Goal: Information Seeking & Learning: Learn about a topic

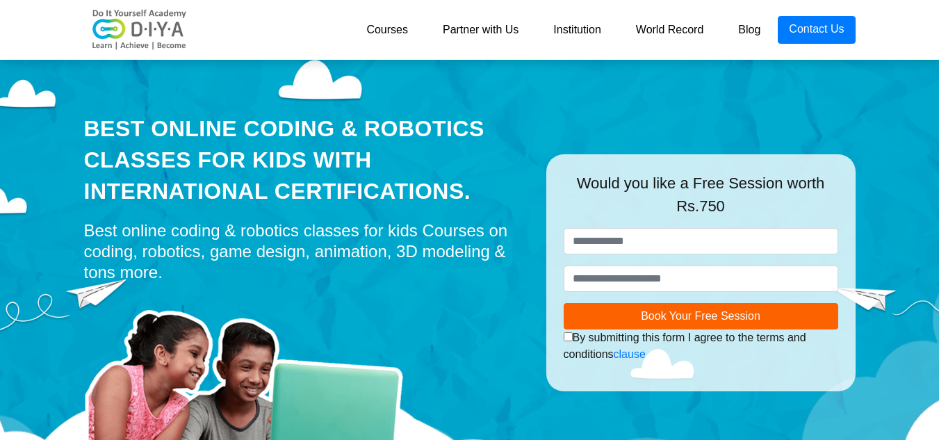
click at [386, 24] on link "Courses" at bounding box center [387, 30] width 76 height 28
click at [388, 27] on link "Courses" at bounding box center [387, 30] width 76 height 28
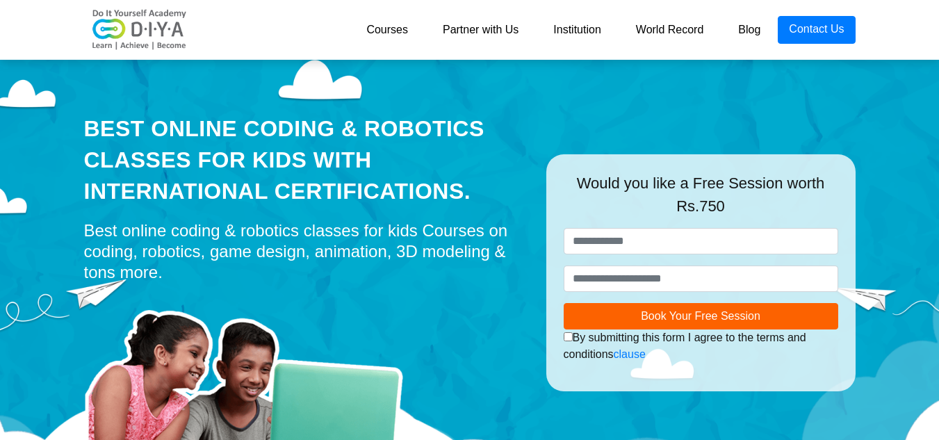
click at [388, 27] on link "Courses" at bounding box center [387, 30] width 76 height 28
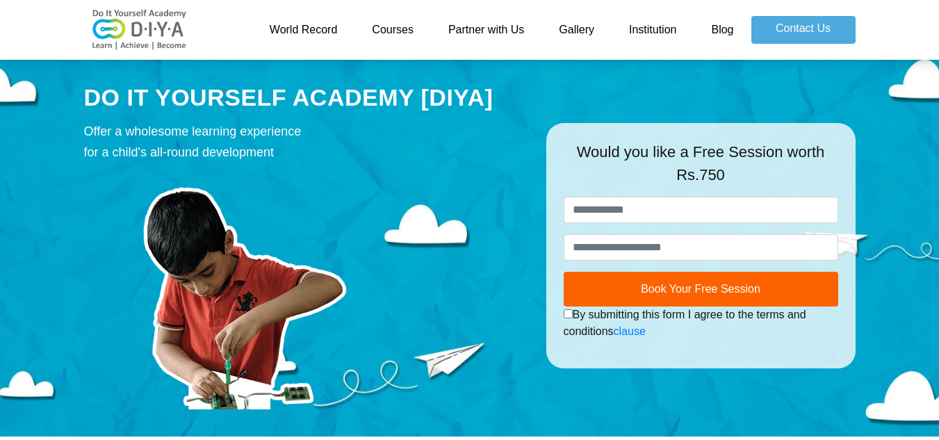
click at [403, 28] on link "Courses" at bounding box center [392, 30] width 76 height 28
click at [393, 26] on link "Courses" at bounding box center [392, 30] width 76 height 28
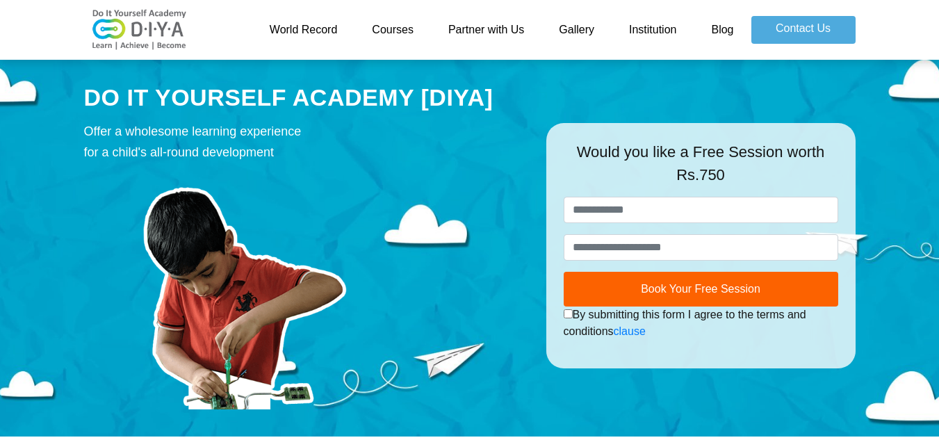
drag, startPoint x: 937, startPoint y: 68, endPoint x: 943, endPoint y: 99, distance: 31.2
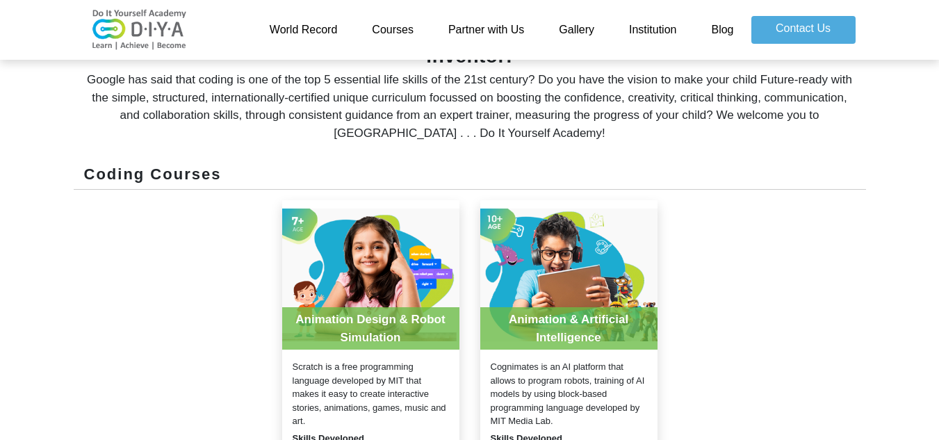
scroll to position [532, 0]
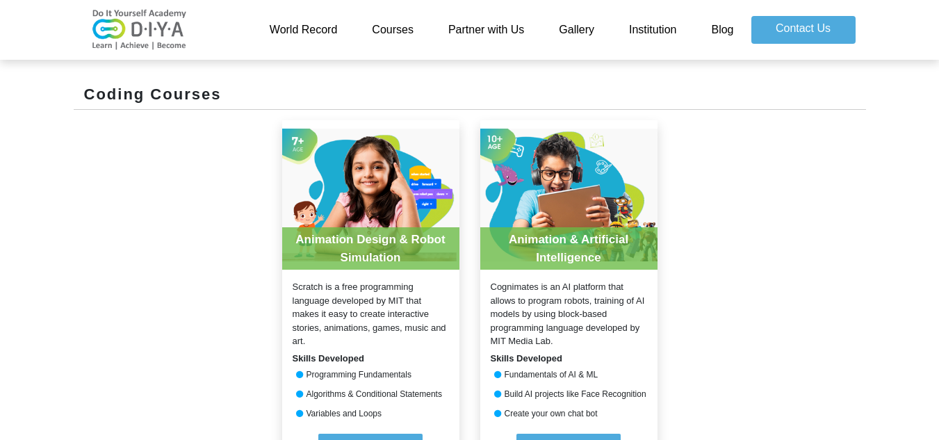
click at [393, 28] on link "Courses" at bounding box center [392, 30] width 76 height 28
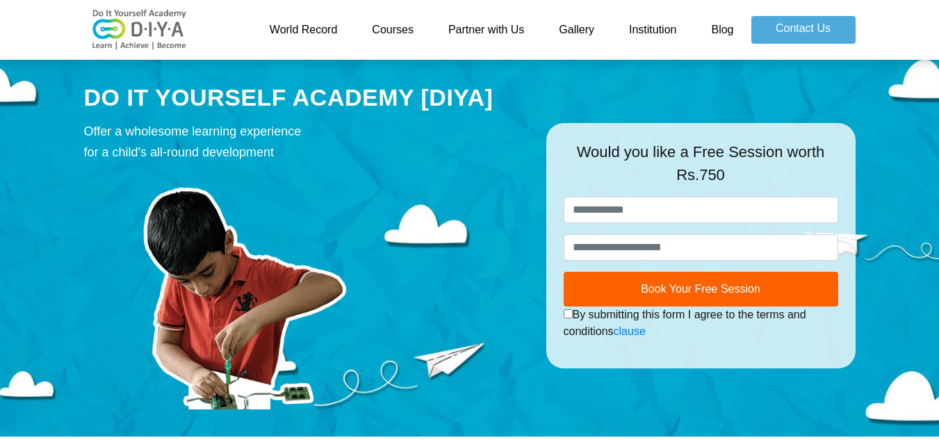
click at [307, 33] on link "World Record" at bounding box center [303, 30] width 103 height 28
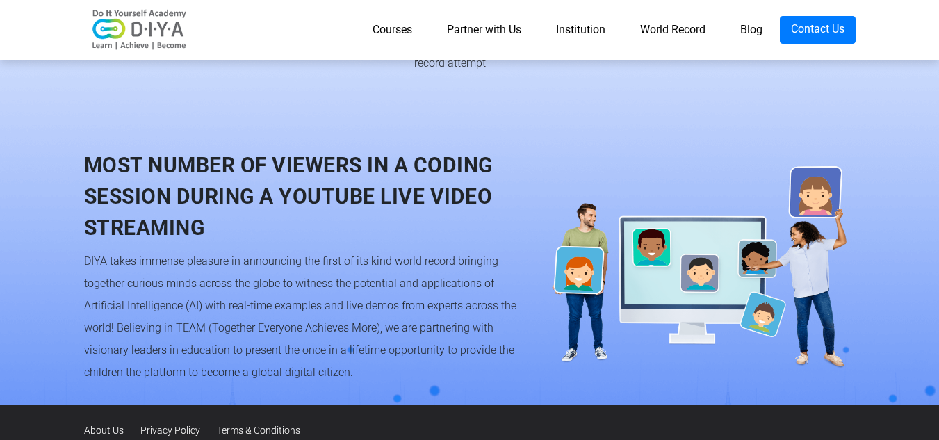
scroll to position [1358, 0]
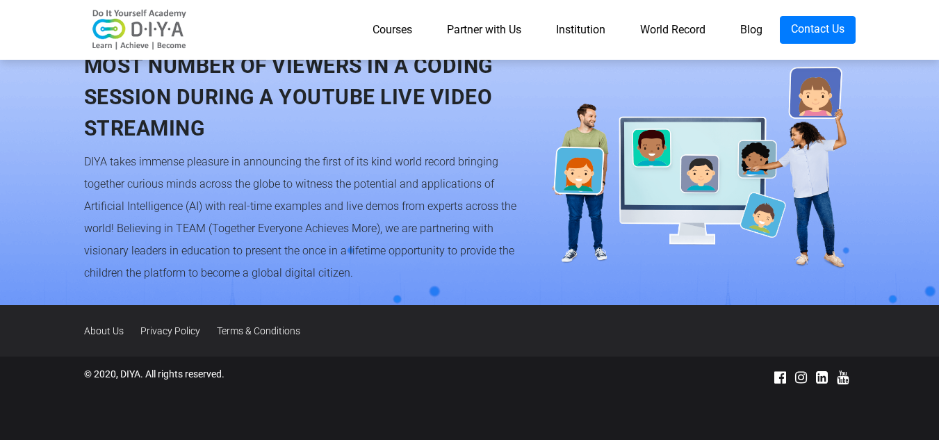
click at [500, 23] on link "Partner with Us" at bounding box center [483, 30] width 109 height 28
